Goal: Information Seeking & Learning: Learn about a topic

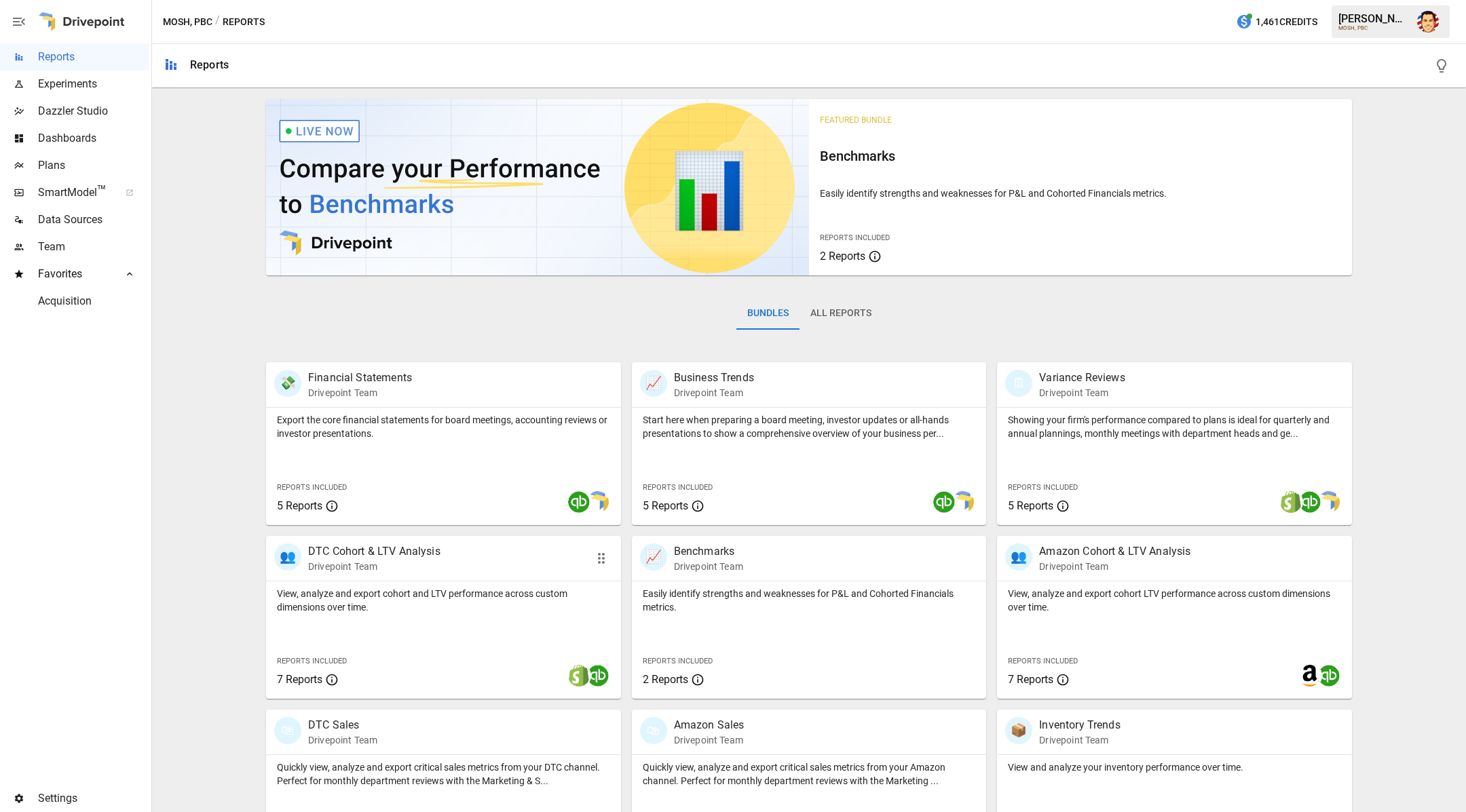
click at [338, 606] on p "View, analyze and export cohort and LTV performance across custom dimensions ov…" at bounding box center [443, 600] width 333 height 28
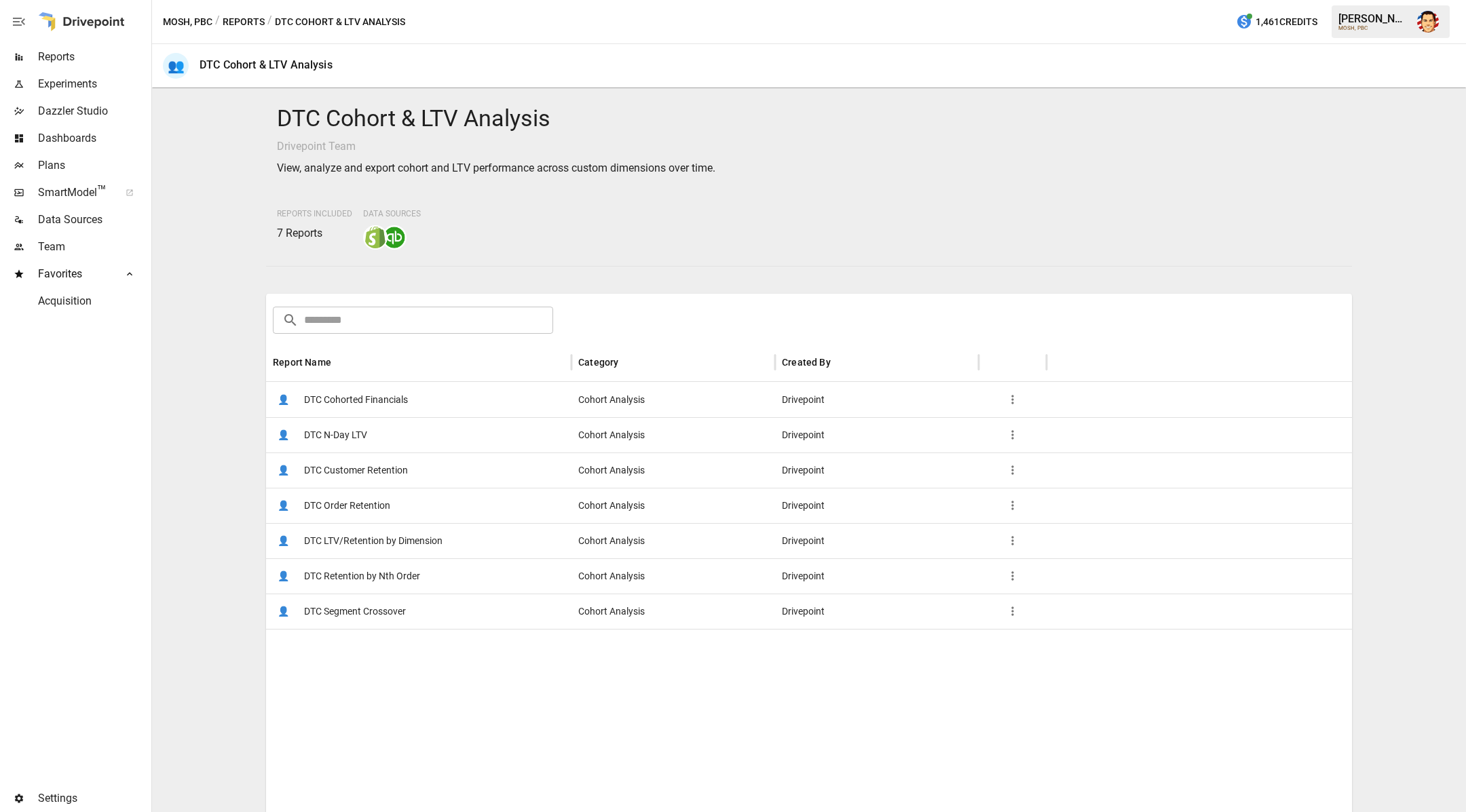
click at [349, 572] on span "DTC Retention by Nth Order" at bounding box center [361, 576] width 116 height 34
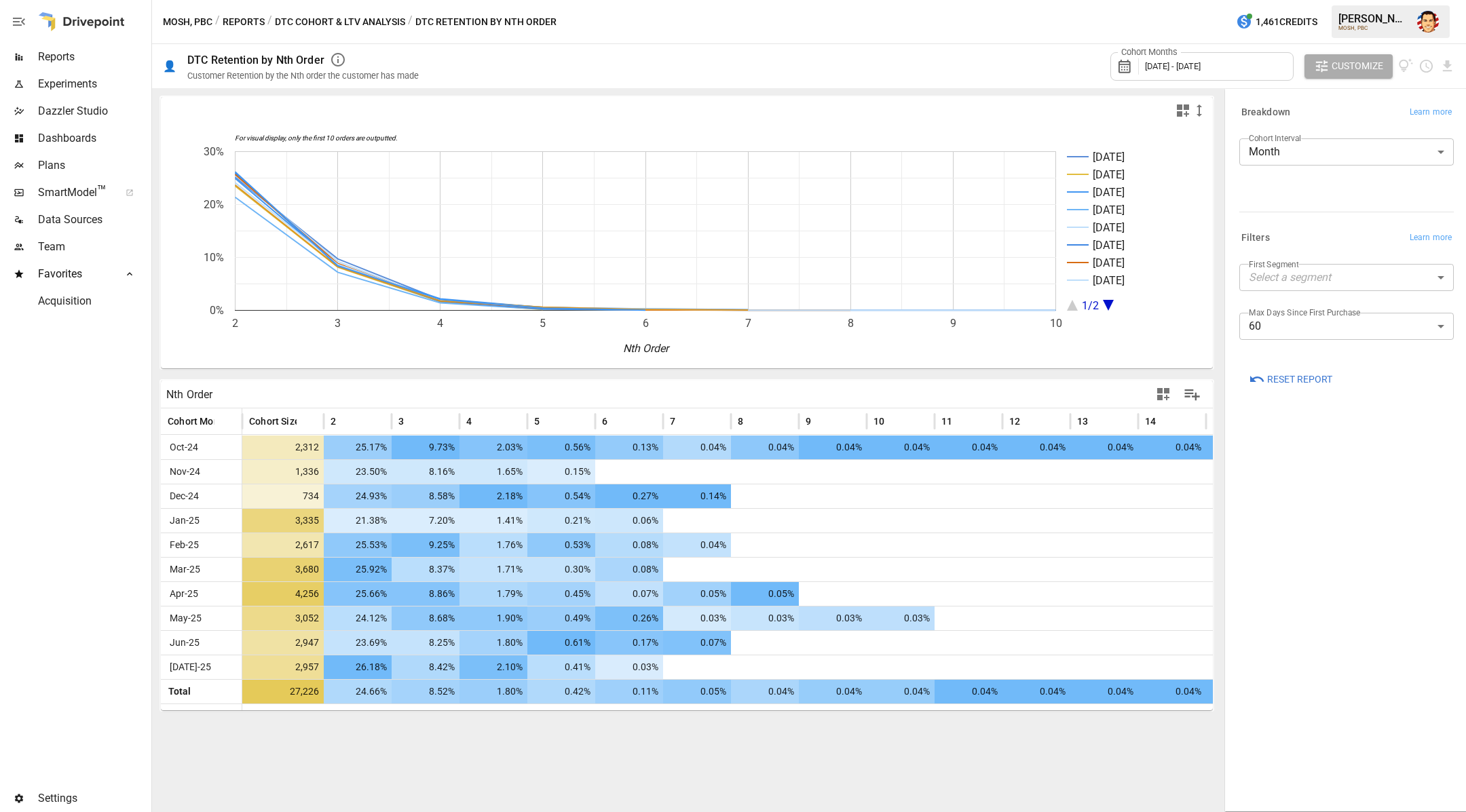
click at [730, 69] on div "Cohort Months [DATE] - [DATE] Customize" at bounding box center [945, 66] width 1020 height 44
click at [1370, 425] on div "Breakdown Learn more Cohort Interval Month ***** ​ Filters Learn more First Seg…" at bounding box center [1347, 451] width 236 height 716
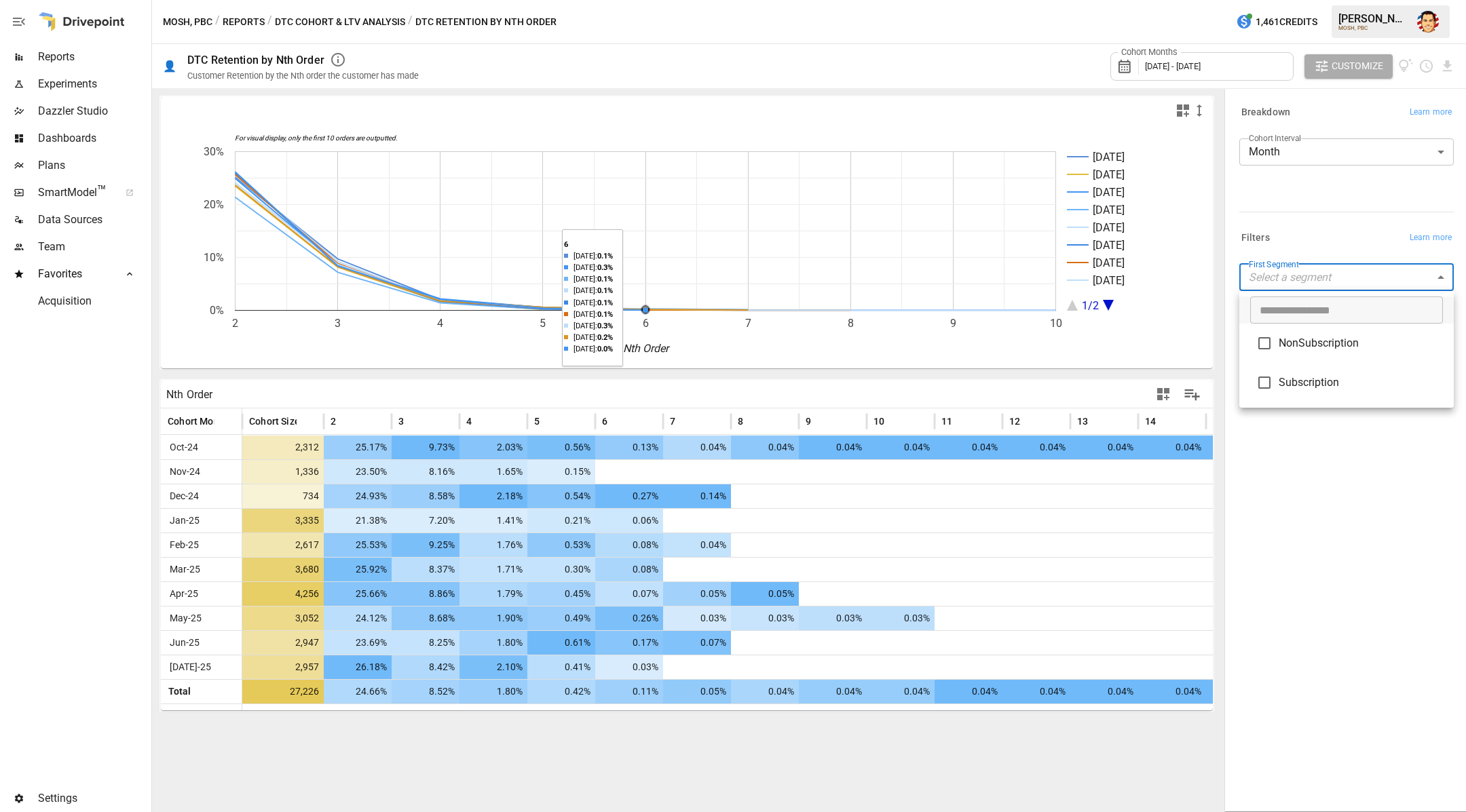
click at [1338, 0] on body "Reports Experiments Dazzler Studio Dashboards Plans SmartModel ™ Data Sources T…" at bounding box center [733, 0] width 1466 height 0
click at [1325, 205] on div at bounding box center [733, 406] width 1466 height 812
